Goal: Information Seeking & Learning: Learn about a topic

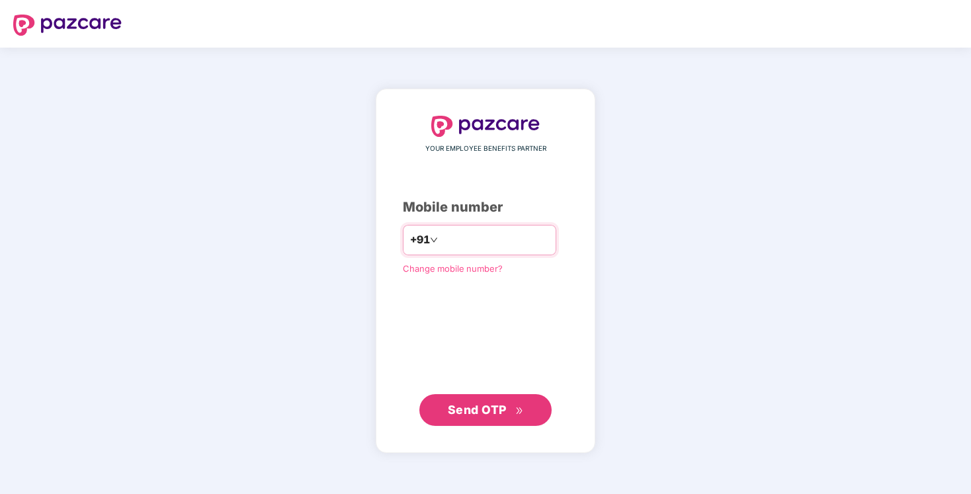
click at [496, 244] on input "number" at bounding box center [495, 240] width 109 height 21
type input "**********"
click at [467, 415] on span "Send OTP" at bounding box center [477, 410] width 59 height 14
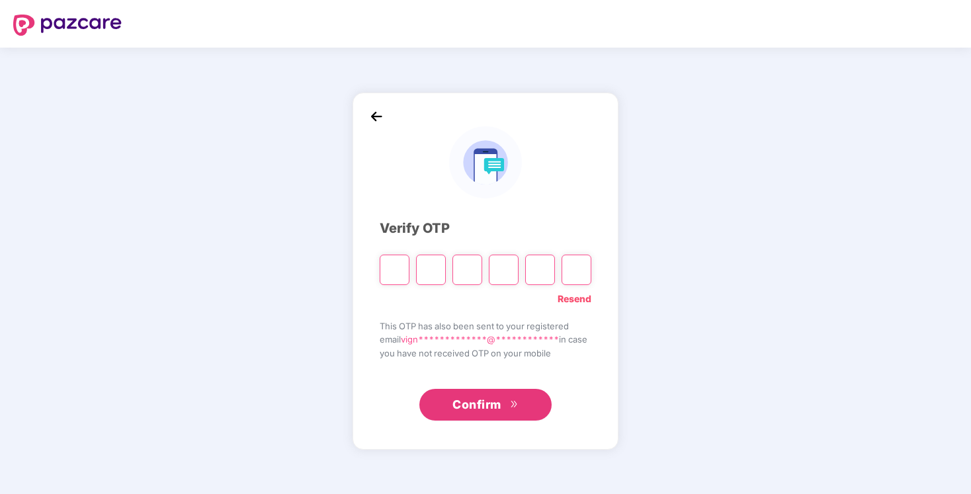
type input "*"
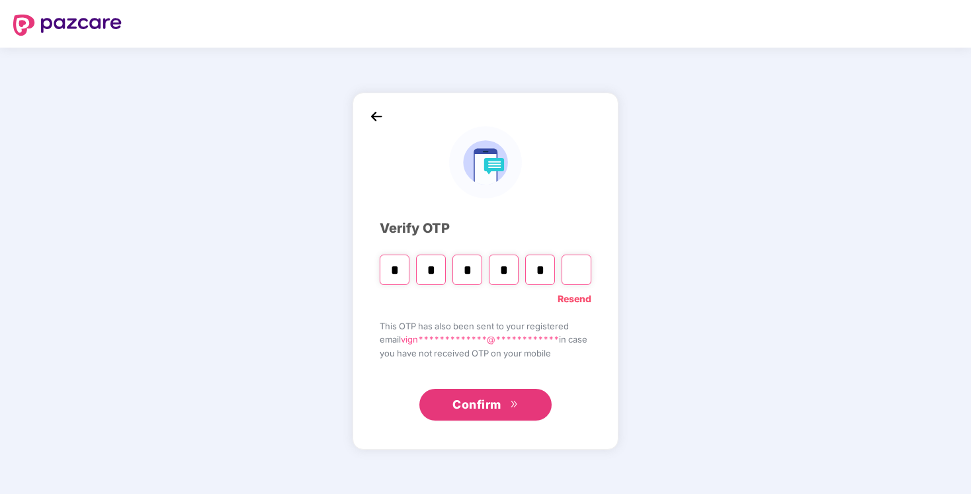
type input "*"
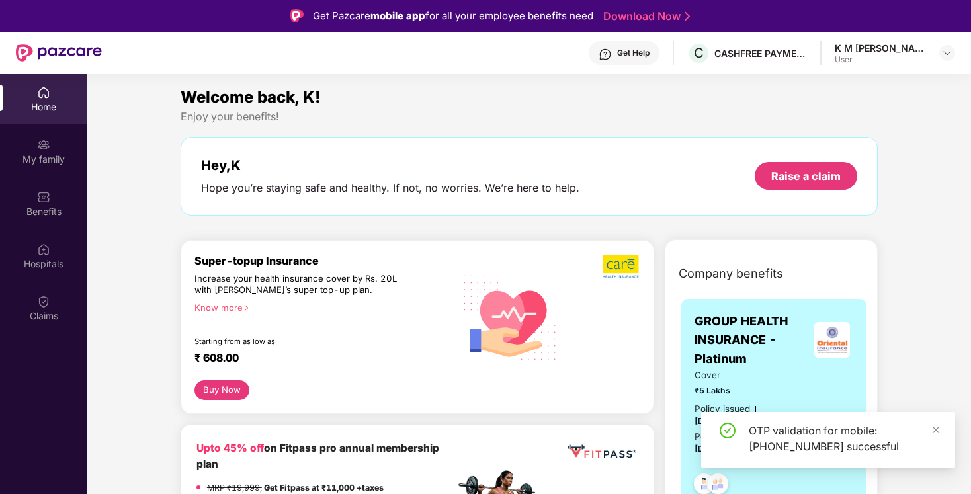
click at [872, 46] on div "K M [PERSON_NAME]" at bounding box center [881, 48] width 93 height 13
click at [951, 54] on img at bounding box center [947, 53] width 11 height 11
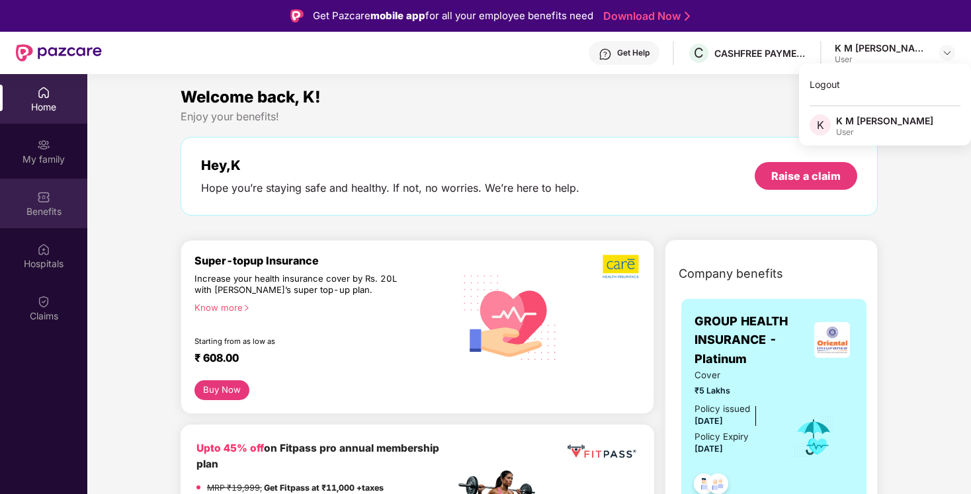
click at [40, 216] on div "Benefits" at bounding box center [43, 211] width 87 height 13
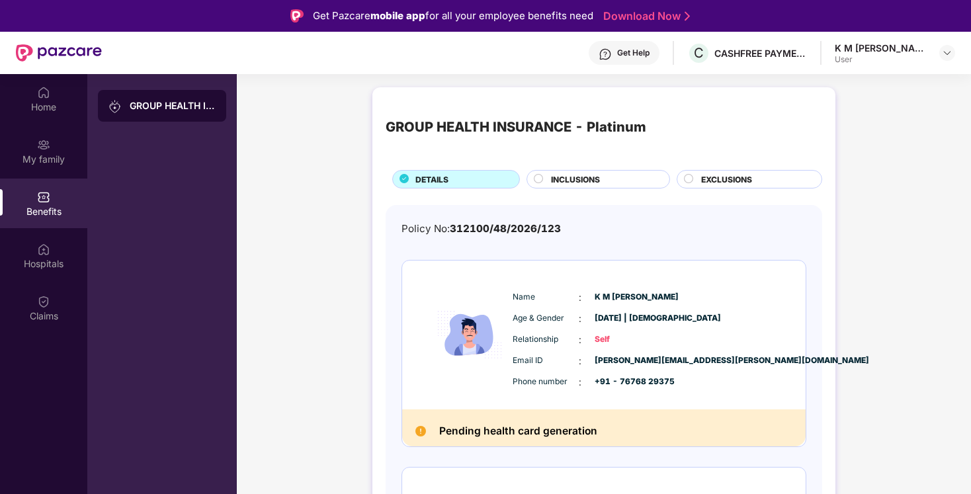
click at [598, 177] on span "INCLUSIONS" at bounding box center [575, 179] width 49 height 13
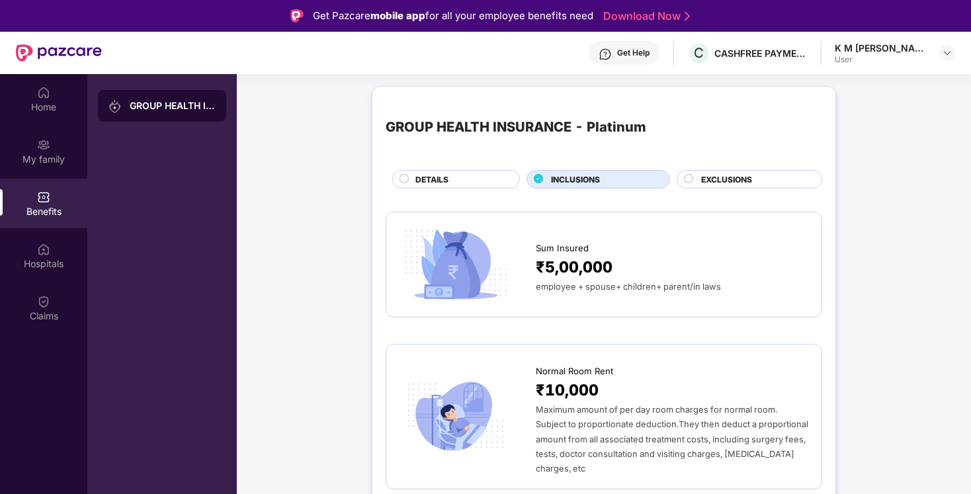
click at [713, 183] on span "EXCLUSIONS" at bounding box center [726, 179] width 51 height 13
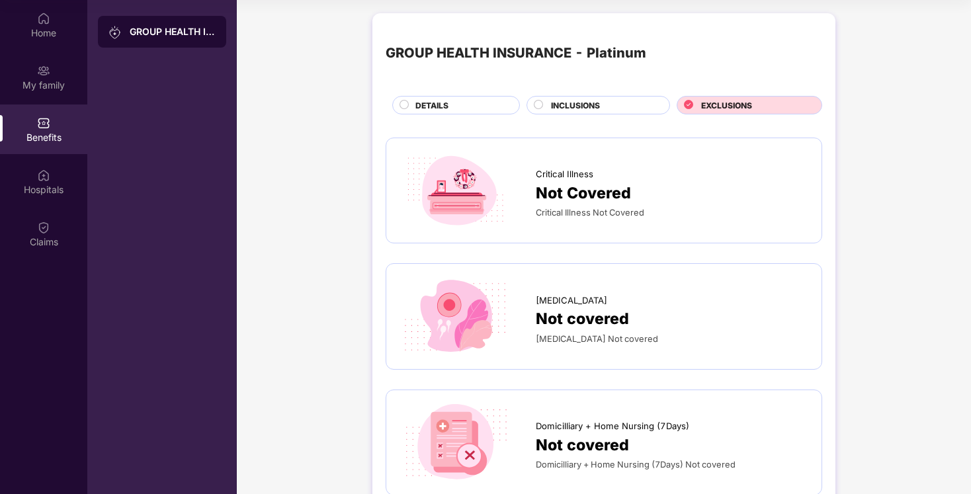
click at [619, 106] on div "INCLUSIONS" at bounding box center [604, 106] width 118 height 15
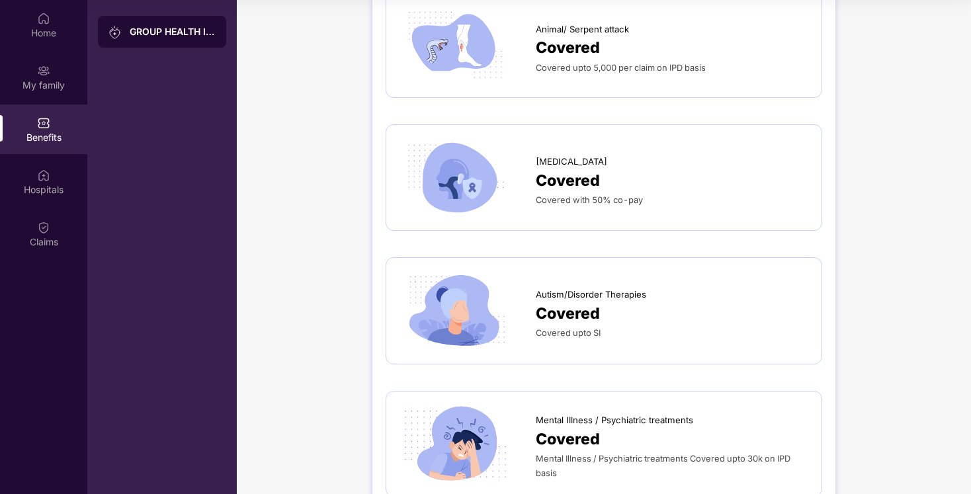
scroll to position [2899, 0]
